Goal: Task Accomplishment & Management: Manage account settings

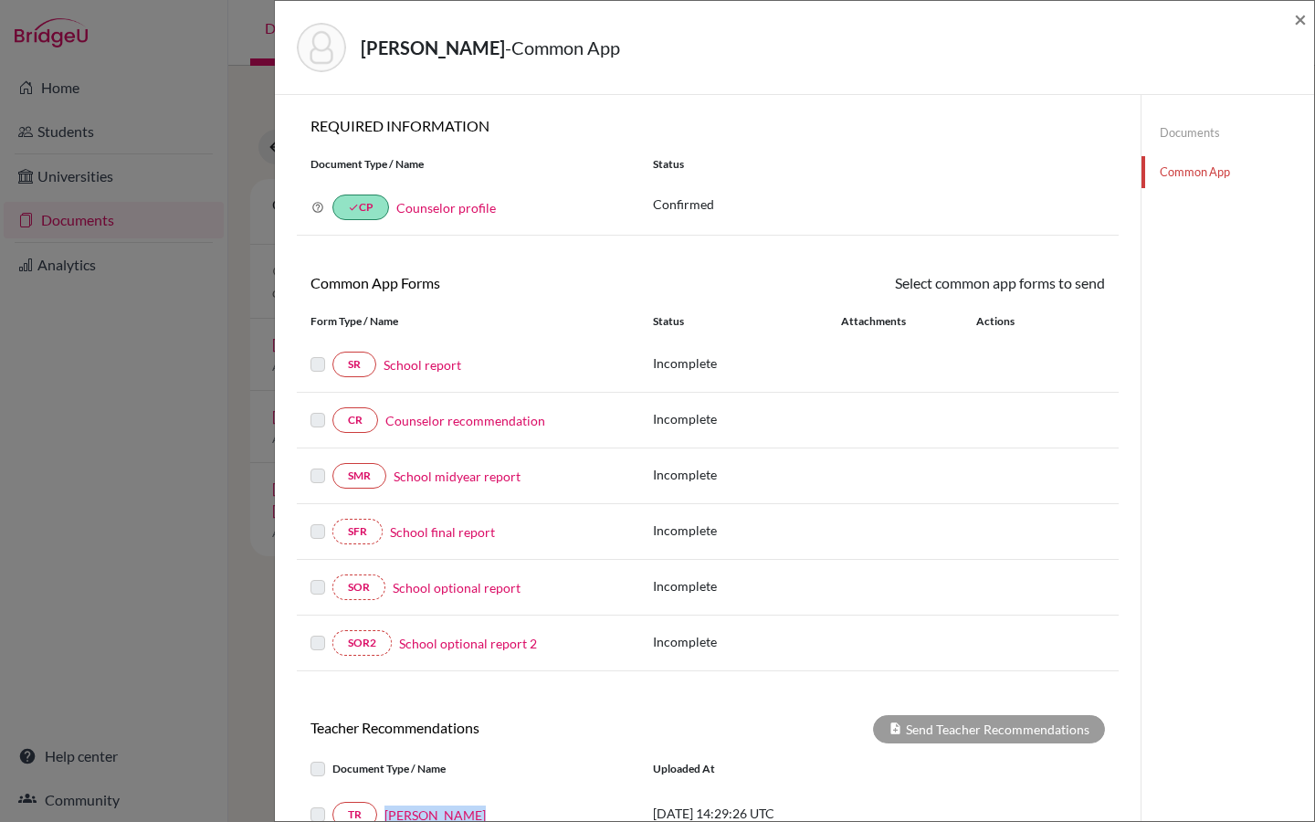
scroll to position [218, 0]
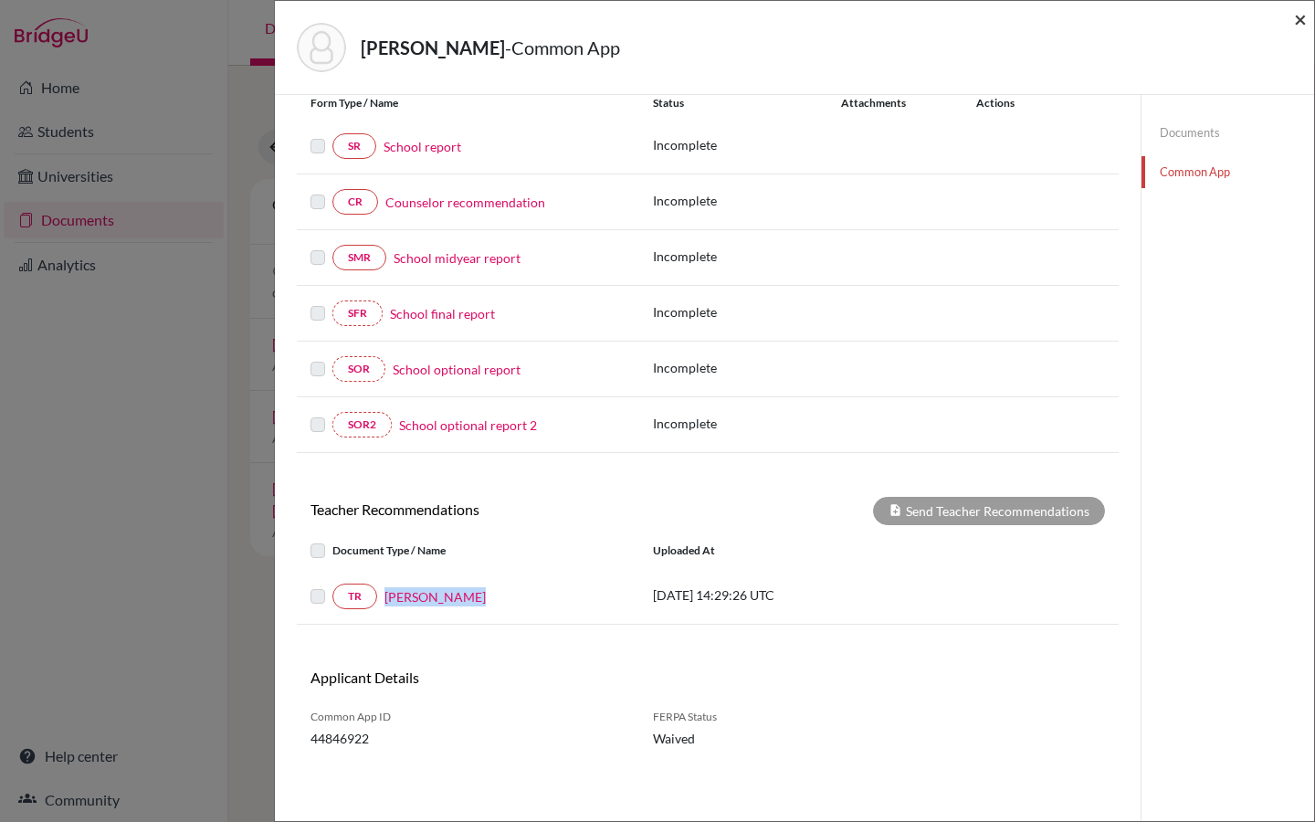
click at [1295, 19] on span "×" at bounding box center [1300, 18] width 13 height 26
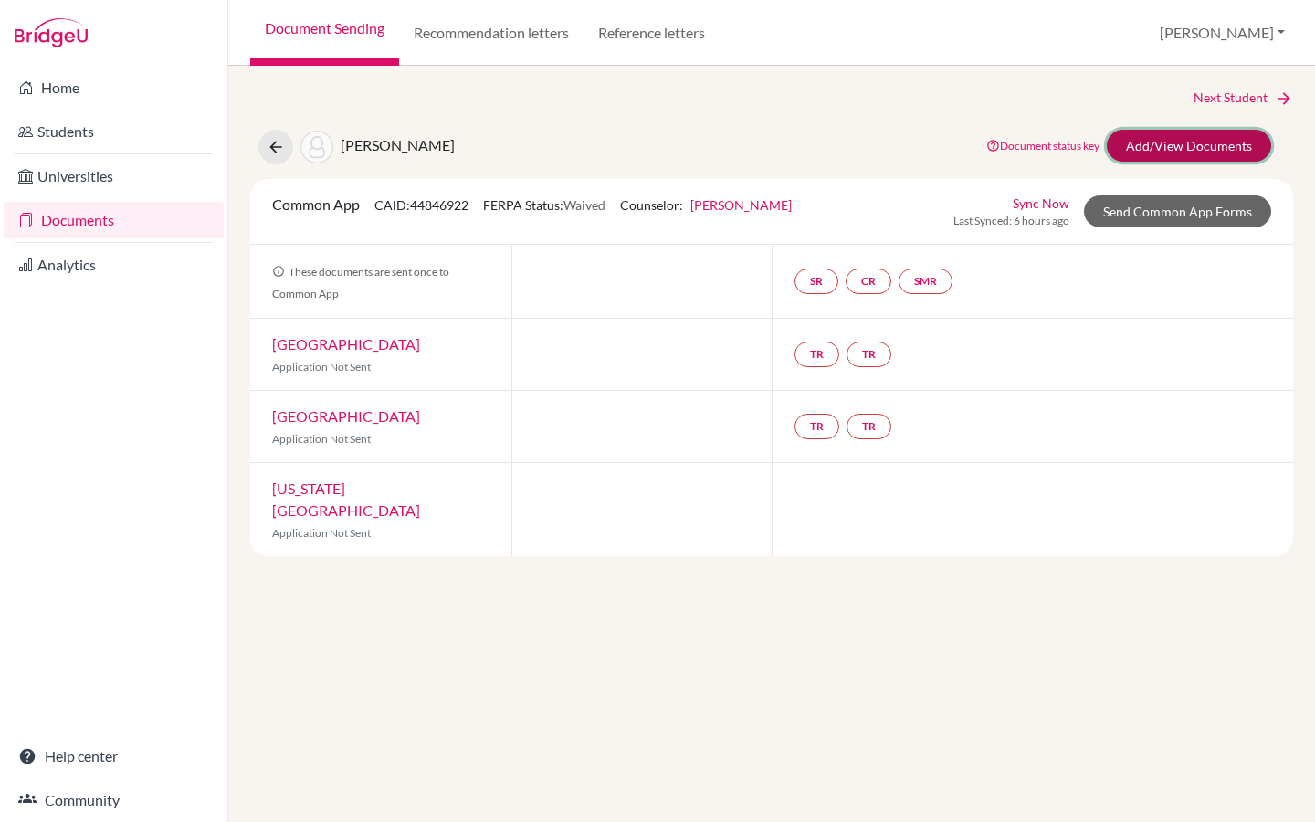
click at [1162, 144] on link "Add/View Documents" at bounding box center [1189, 146] width 164 height 32
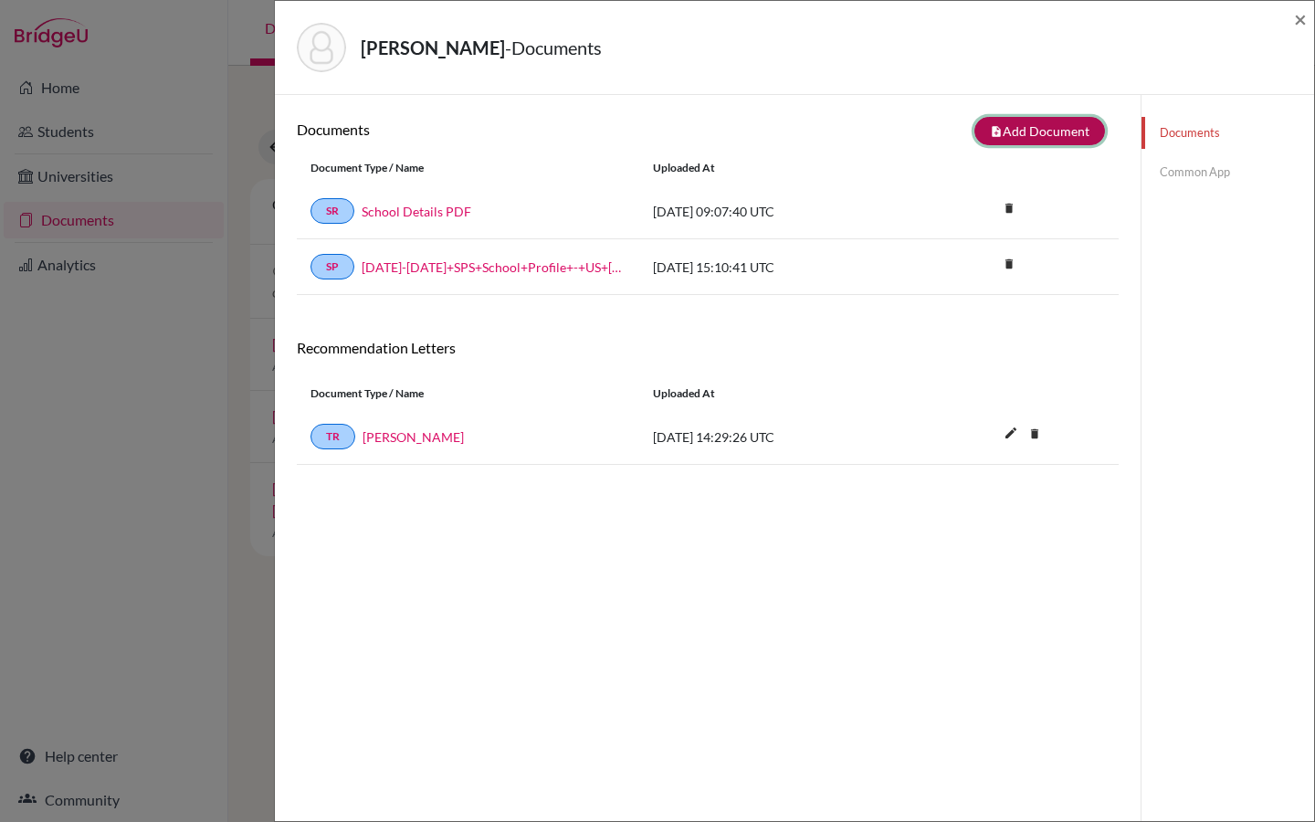
click at [1003, 121] on button "note_add Add Document" at bounding box center [1039, 131] width 131 height 28
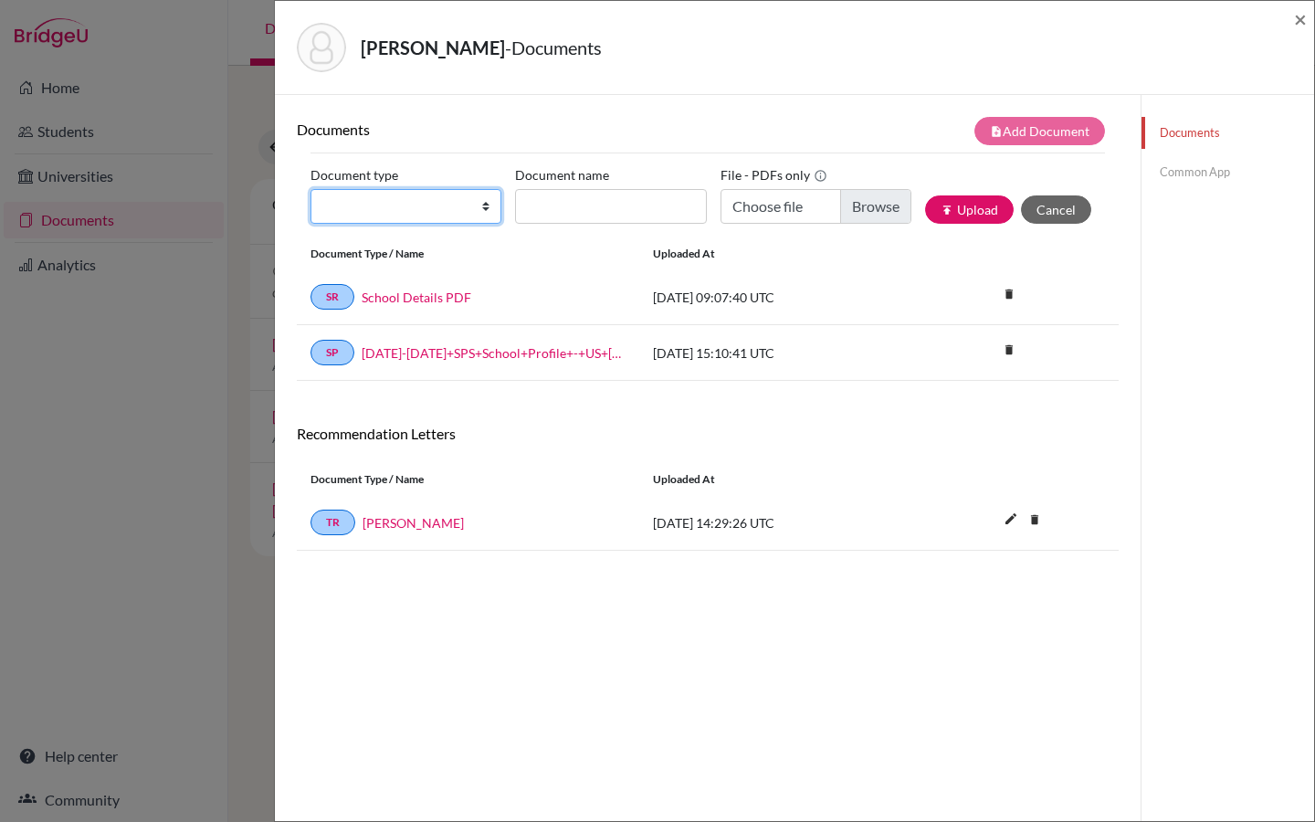
click at [441, 207] on select "Change explanation for Common App reports Counselor recommendation Internationa…" at bounding box center [405, 206] width 191 height 35
drag, startPoint x: 1299, startPoint y: 24, endPoint x: 876, endPoint y: 397, distance: 564.7
click at [1299, 24] on span "×" at bounding box center [1300, 18] width 13 height 26
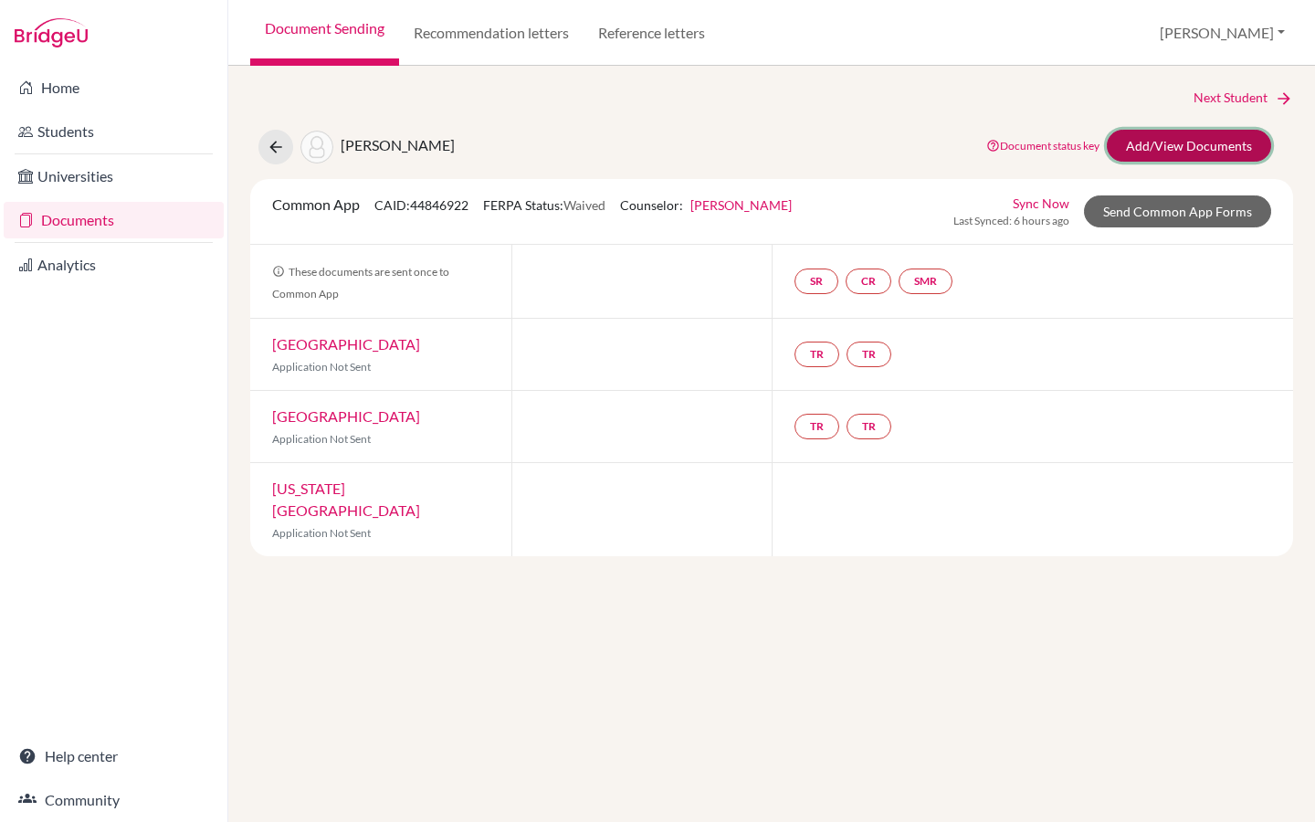
click at [1185, 145] on link "Add/View Documents" at bounding box center [1189, 146] width 164 height 32
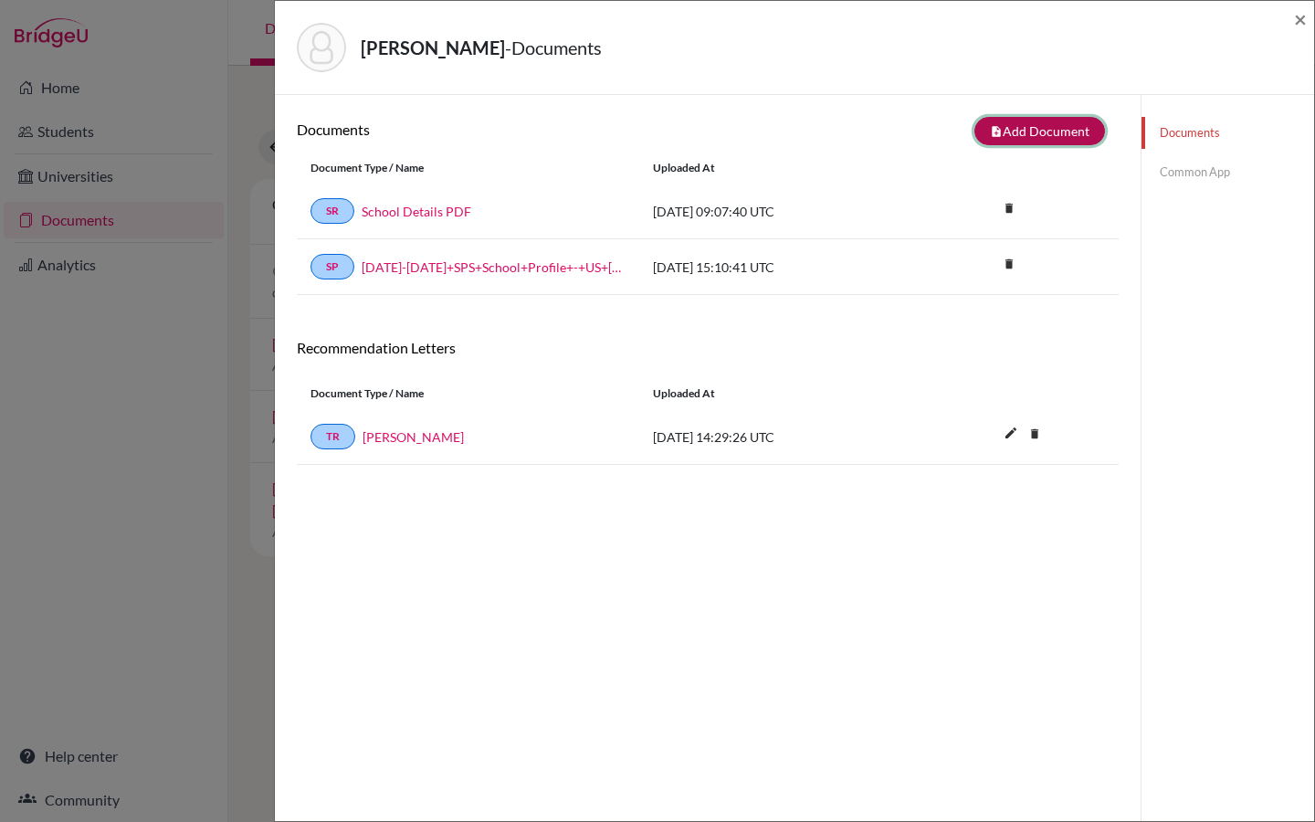
click at [1040, 130] on button "note_add Add Document" at bounding box center [1039, 131] width 131 height 28
